Goal: Task Accomplishment & Management: Complete application form

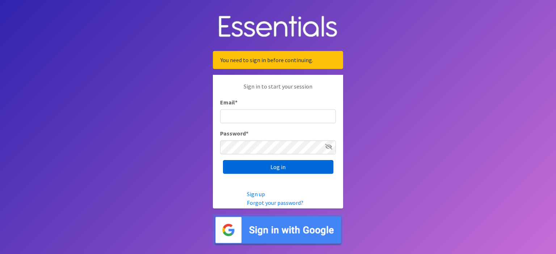
type input "[EMAIL_ADDRESS][DOMAIN_NAME]"
click at [265, 167] on input "Log in" at bounding box center [278, 167] width 110 height 14
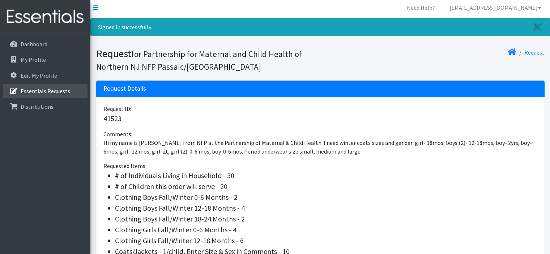
scroll to position [1, 0]
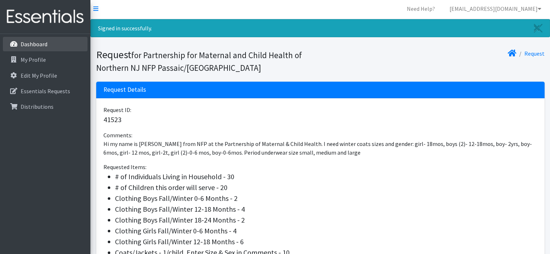
click at [27, 44] on p "Dashboard" at bounding box center [34, 44] width 27 height 7
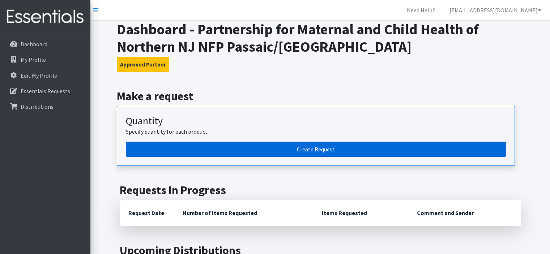
click at [345, 153] on link "Create Request" at bounding box center [316, 149] width 380 height 15
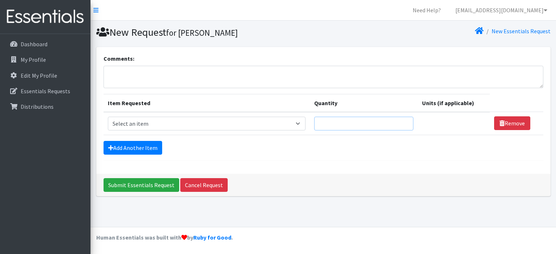
click at [334, 118] on input "Quantity" at bounding box center [363, 124] width 99 height 14
click at [153, 146] on link "Add Another Item" at bounding box center [132, 148] width 59 height 14
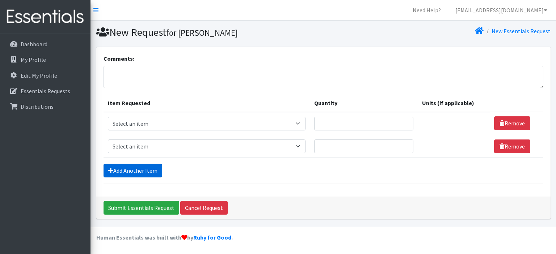
click at [133, 167] on link "Add Another Item" at bounding box center [132, 171] width 59 height 14
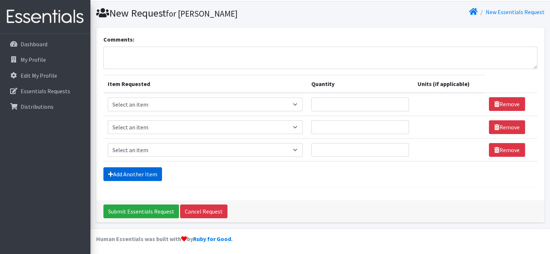
click at [132, 171] on link "Add Another Item" at bounding box center [132, 174] width 59 height 14
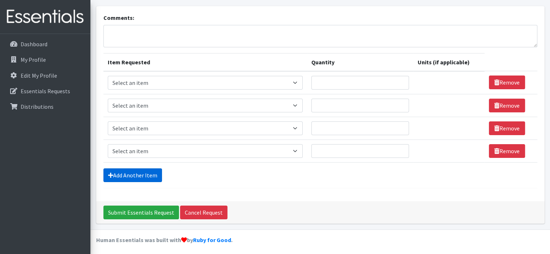
scroll to position [42, 0]
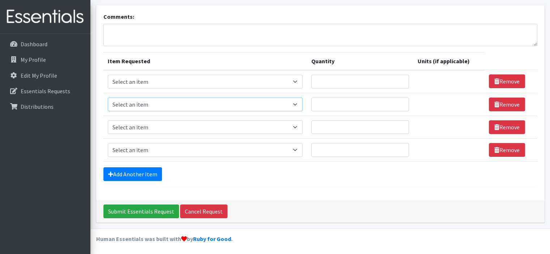
click at [298, 104] on select "Select an item # of Children this order will serve # of Individuals Living in H…" at bounding box center [205, 105] width 195 height 14
select select "1929"
click at [108, 98] on select "Select an item # of Children this order will serve # of Individuals Living in H…" at bounding box center [205, 105] width 195 height 14
click at [297, 127] on select "Select an item # of Children this order will serve # of Individuals Living in H…" at bounding box center [205, 127] width 195 height 14
select select "5659"
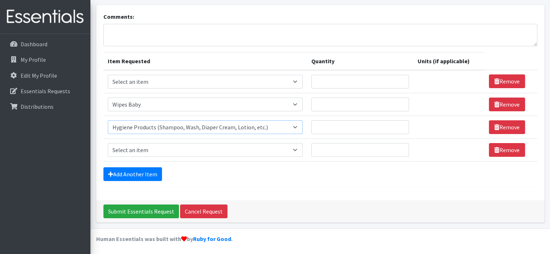
click at [108, 120] on select "Select an item # of Children this order will serve # of Individuals Living in H…" at bounding box center [205, 127] width 195 height 14
click at [192, 152] on select "Select an item # of Children this order will serve # of Individuals Living in H…" at bounding box center [205, 150] width 195 height 14
select select "1964"
click at [108, 143] on select "Select an item # of Children this order will serve # of Individuals Living in H…" at bounding box center [205, 150] width 195 height 14
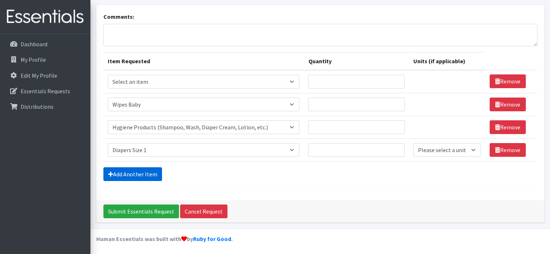
click at [136, 171] on link "Add Another Item" at bounding box center [132, 174] width 59 height 14
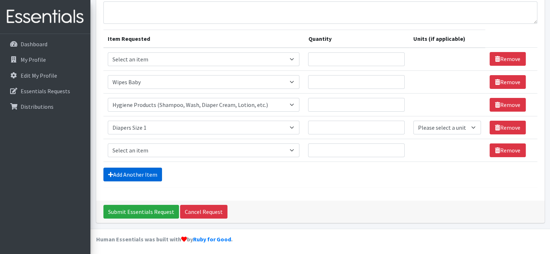
scroll to position [65, 0]
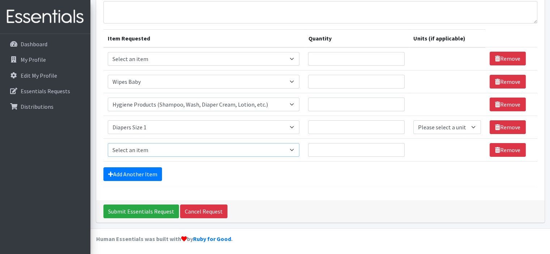
click at [292, 147] on select "Select an item # of Children this order will serve # of Individuals Living in H…" at bounding box center [204, 150] width 192 height 14
select select "1965"
click at [108, 143] on select "Select an item # of Children this order will serve # of Individuals Living in H…" at bounding box center [204, 150] width 192 height 14
click at [332, 195] on div "Comments: Item Requested Quantity Units (if applicable) Item Requested Select a…" at bounding box center [320, 91] width 449 height 218
click at [467, 127] on select "Please select a unit units Packs" at bounding box center [447, 127] width 68 height 14
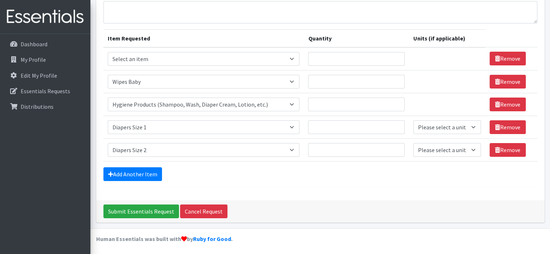
click at [378, 177] on div "Add Another Item" at bounding box center [320, 174] width 434 height 14
click at [33, 45] on p "Dashboard" at bounding box center [34, 44] width 27 height 7
